Goal: Task Accomplishment & Management: Manage account settings

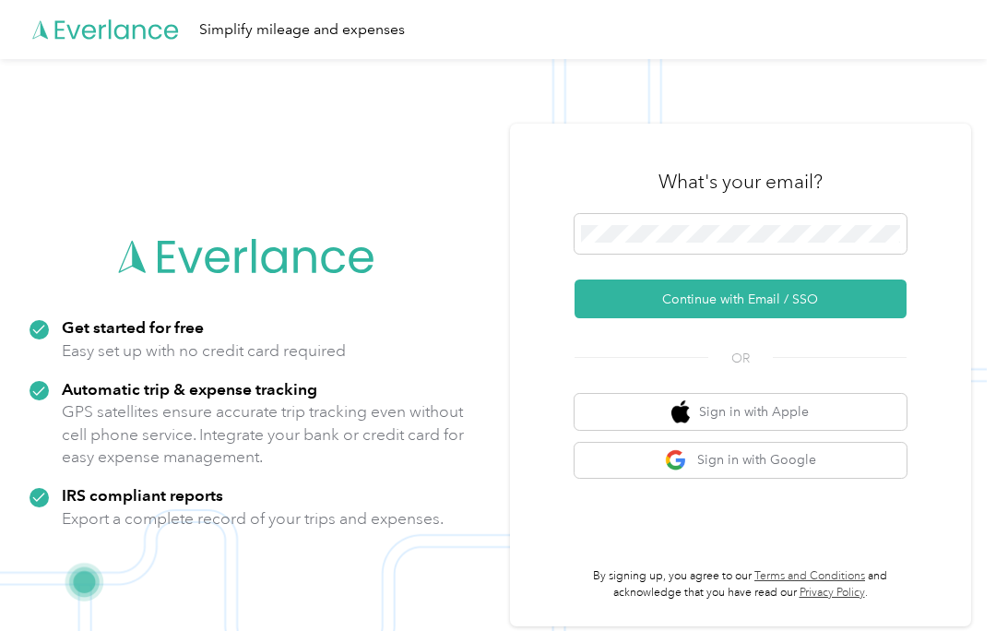
click at [851, 304] on button "Continue with Email / SSO" at bounding box center [741, 298] width 332 height 39
click at [636, 304] on button "Continue with Email / SSO" at bounding box center [741, 298] width 332 height 39
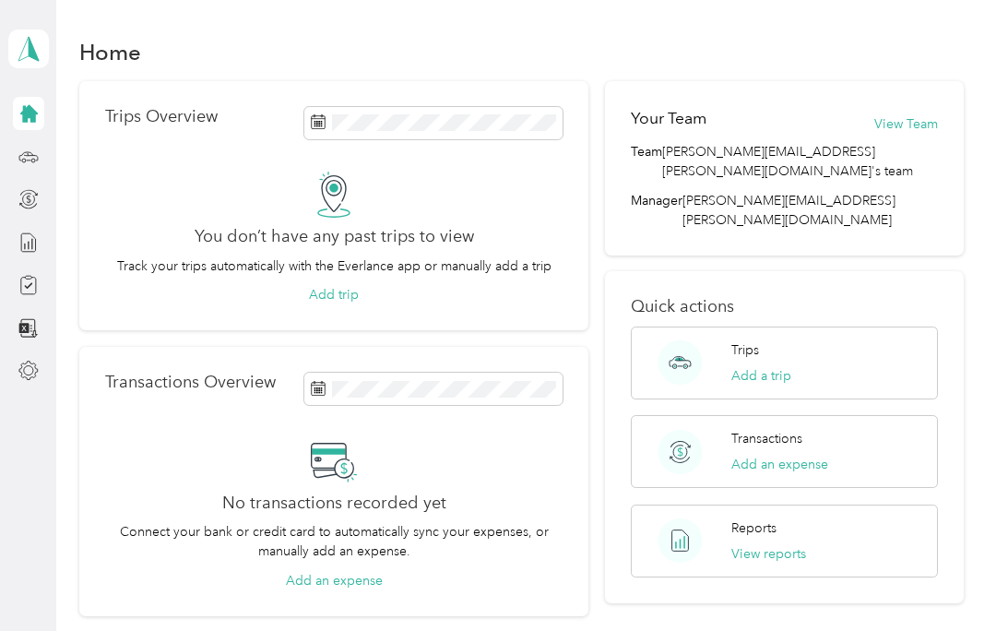
click at [27, 157] on icon at bounding box center [28, 157] width 20 height 20
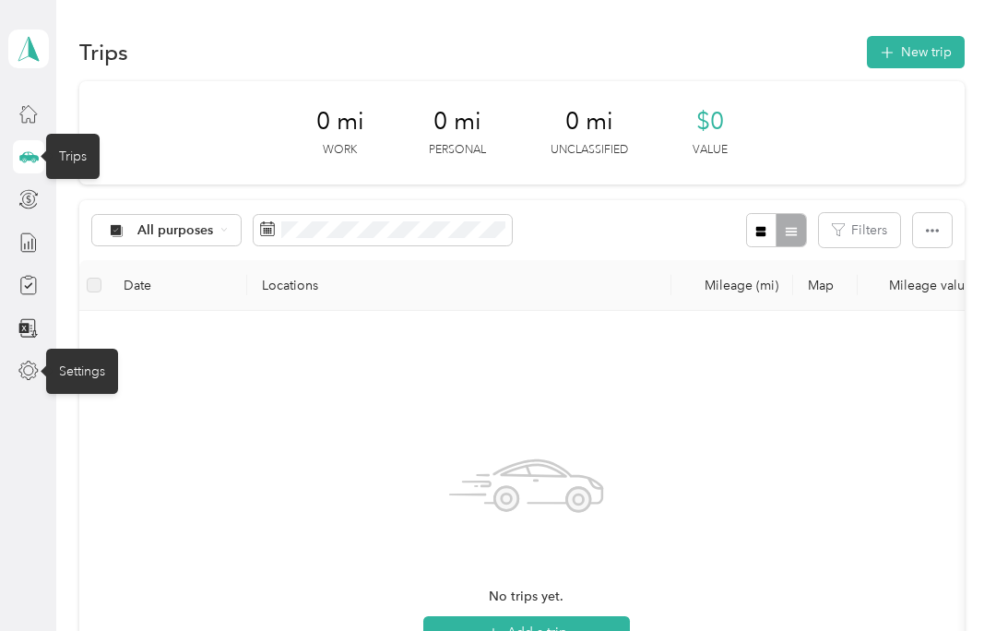
click at [28, 375] on icon at bounding box center [28, 371] width 18 height 18
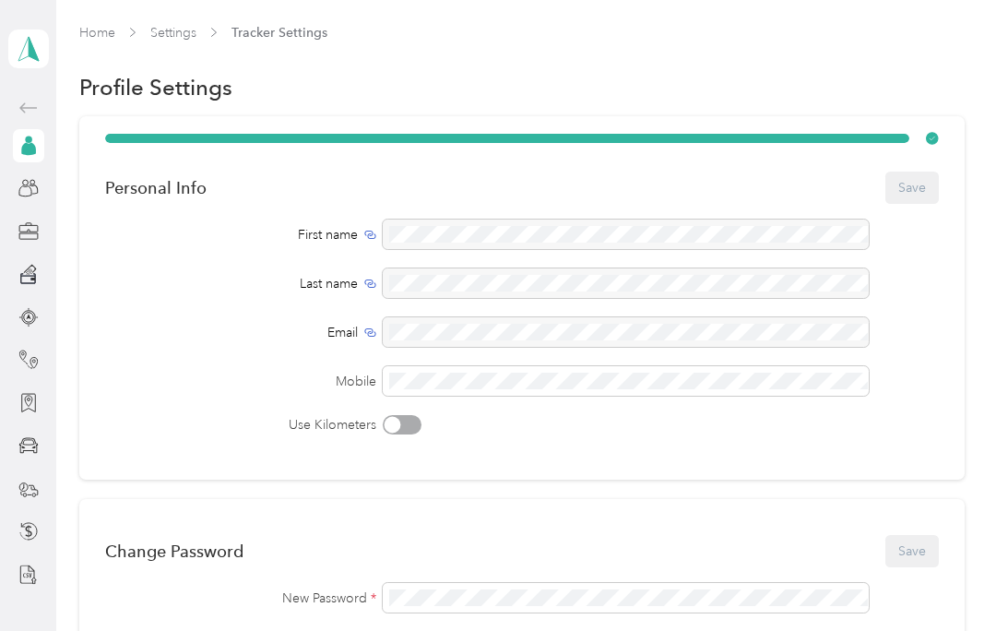
click at [40, 350] on div at bounding box center [28, 359] width 31 height 33
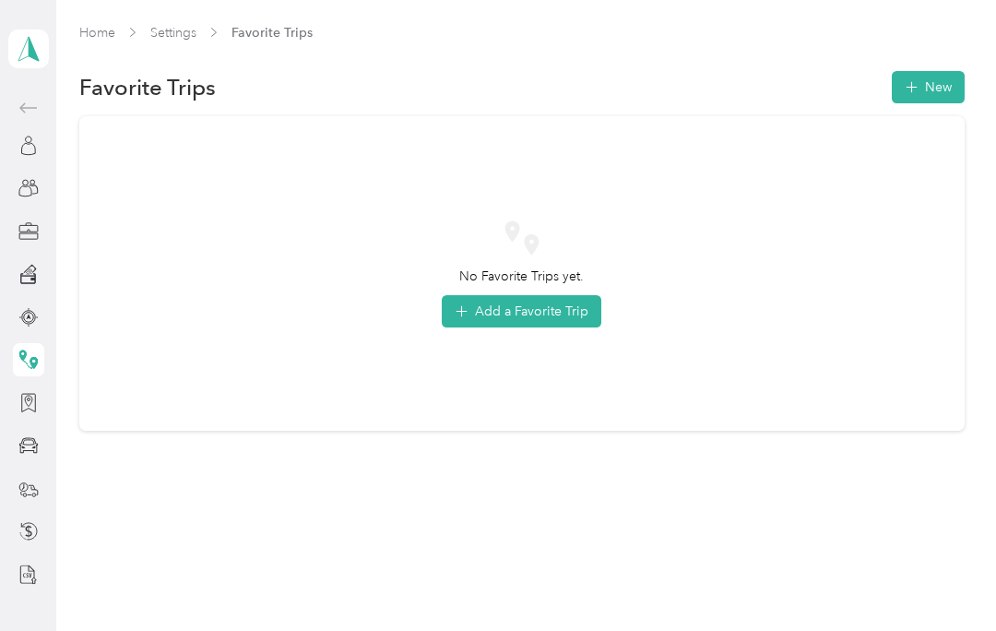
click at [34, 362] on icon at bounding box center [28, 360] width 20 height 20
click at [32, 362] on icon at bounding box center [34, 363] width 8 height 12
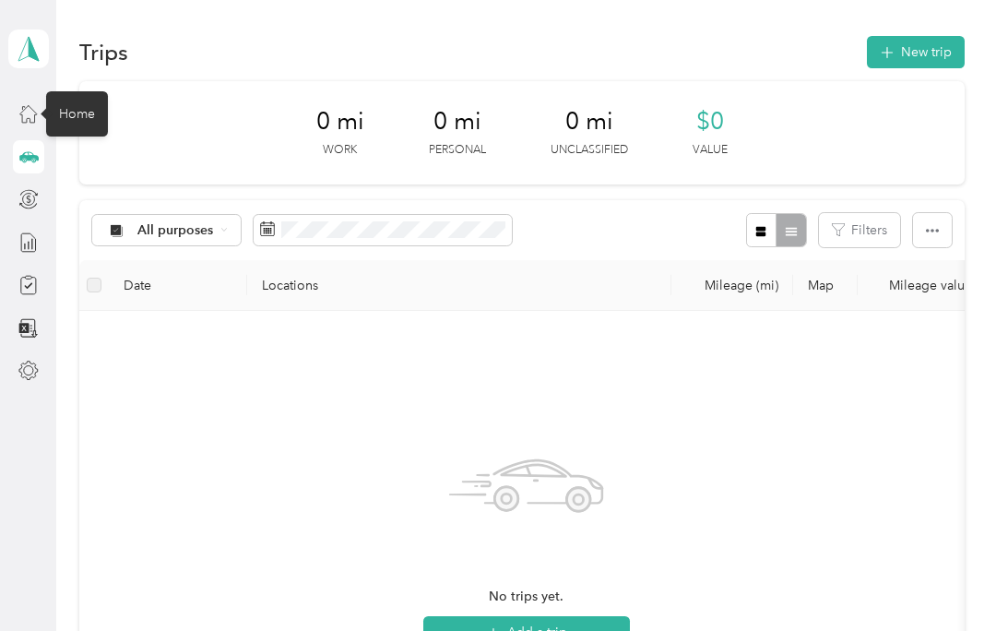
click at [90, 110] on div "Home" at bounding box center [77, 113] width 62 height 45
click at [95, 132] on div "Home" at bounding box center [77, 113] width 62 height 45
click at [36, 52] on icon at bounding box center [29, 49] width 28 height 26
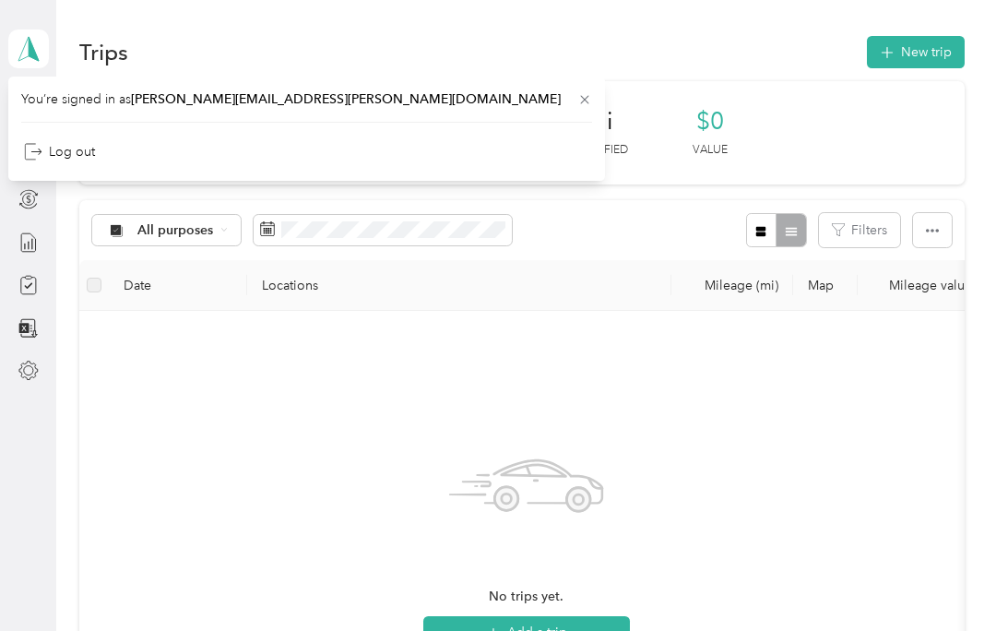
click at [307, 429] on div "No trips yet. Add a trip" at bounding box center [526, 545] width 865 height 439
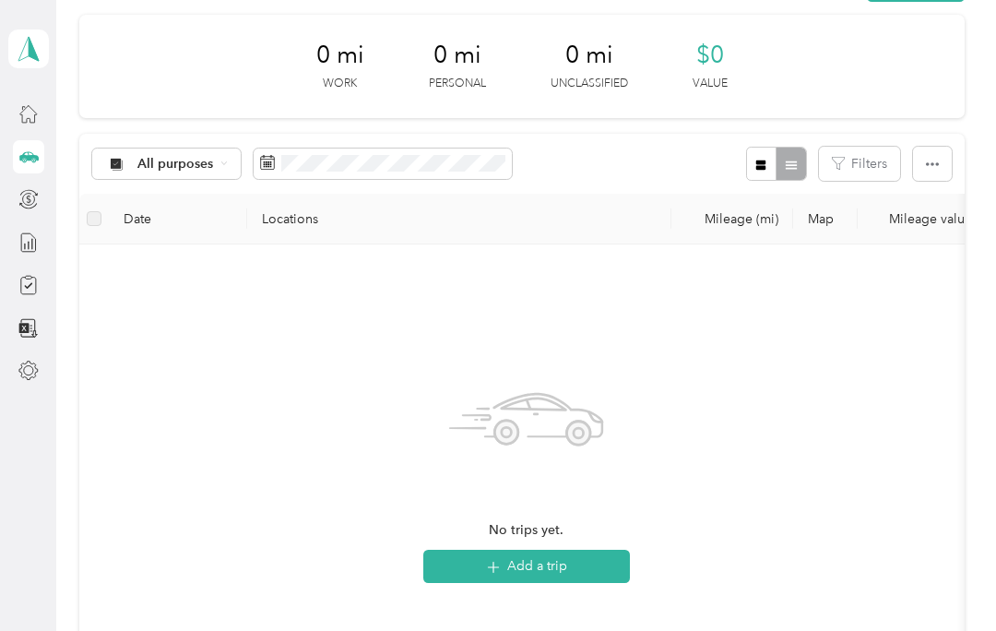
scroll to position [62, 0]
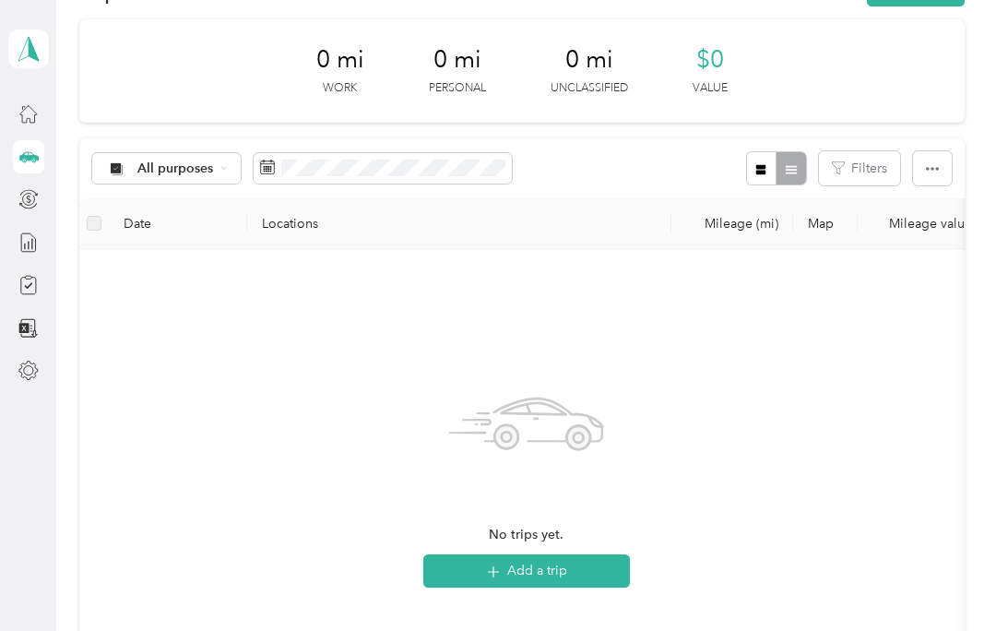
click at [13, 38] on span at bounding box center [28, 49] width 41 height 39
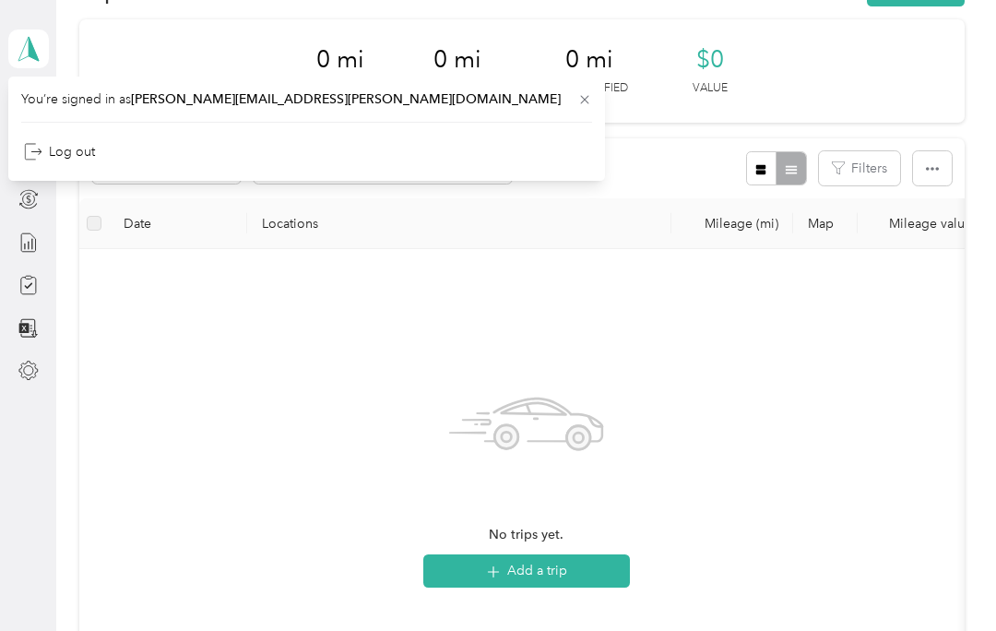
click at [202, 339] on div "No trips yet. Add a trip" at bounding box center [526, 483] width 865 height 439
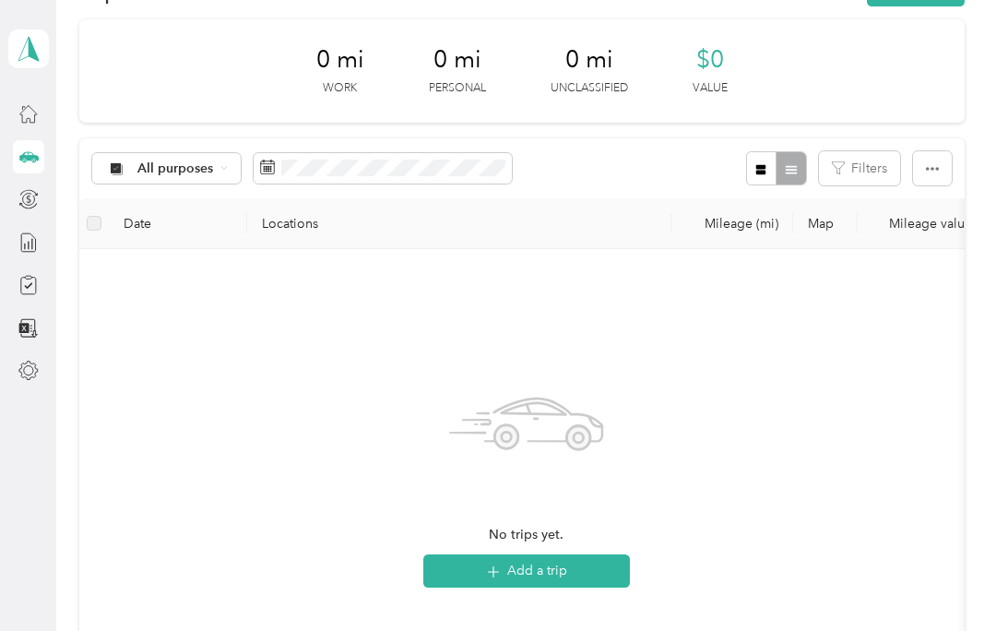
click at [27, 147] on icon at bounding box center [28, 157] width 20 height 20
click at [32, 160] on icon at bounding box center [28, 157] width 20 height 20
click at [946, 176] on button "button" at bounding box center [932, 168] width 39 height 34
click at [800, 168] on div at bounding box center [776, 168] width 60 height 34
click at [766, 172] on icon "button" at bounding box center [761, 169] width 10 height 10
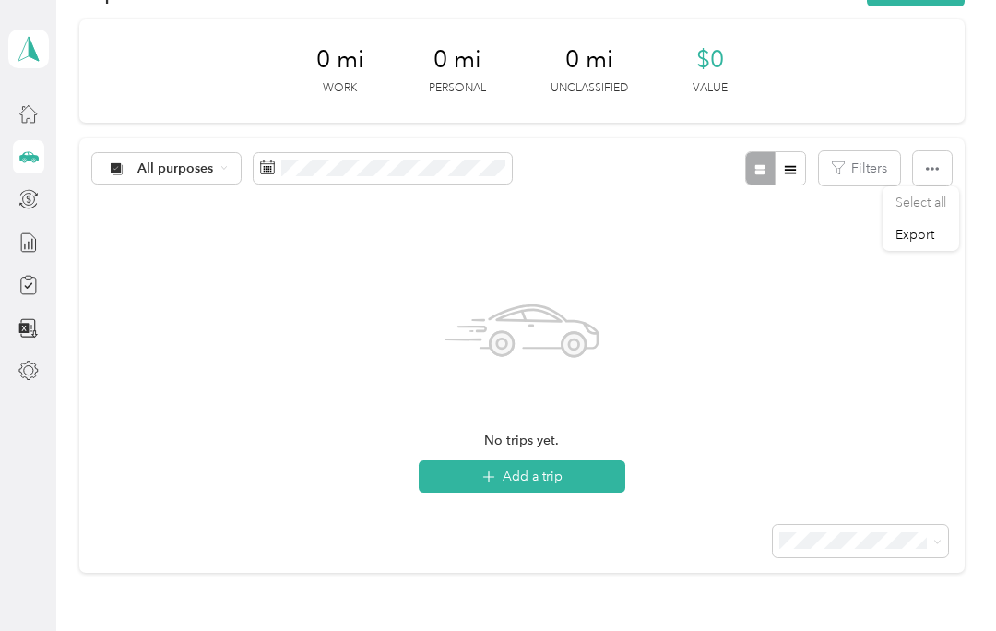
click at [797, 168] on icon "button" at bounding box center [790, 169] width 13 height 13
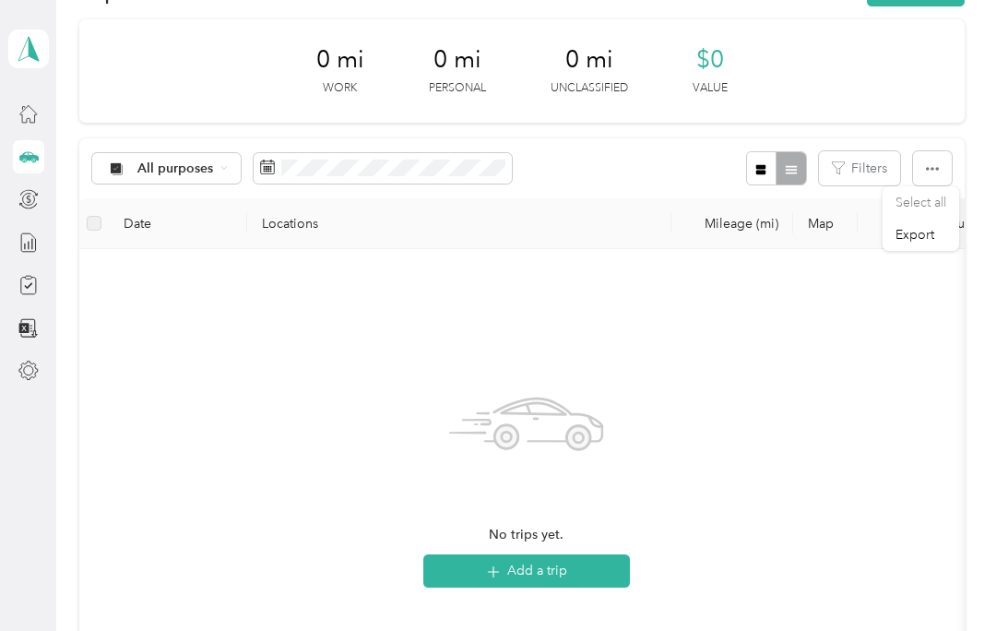
click at [872, 163] on button "Filters" at bounding box center [859, 168] width 81 height 34
click at [606, 347] on div "No trips yet. Add a trip" at bounding box center [526, 467] width 207 height 241
click at [164, 535] on div "No trips yet. Add a trip" at bounding box center [526, 483] width 865 height 439
